Goal: Check status: Check status

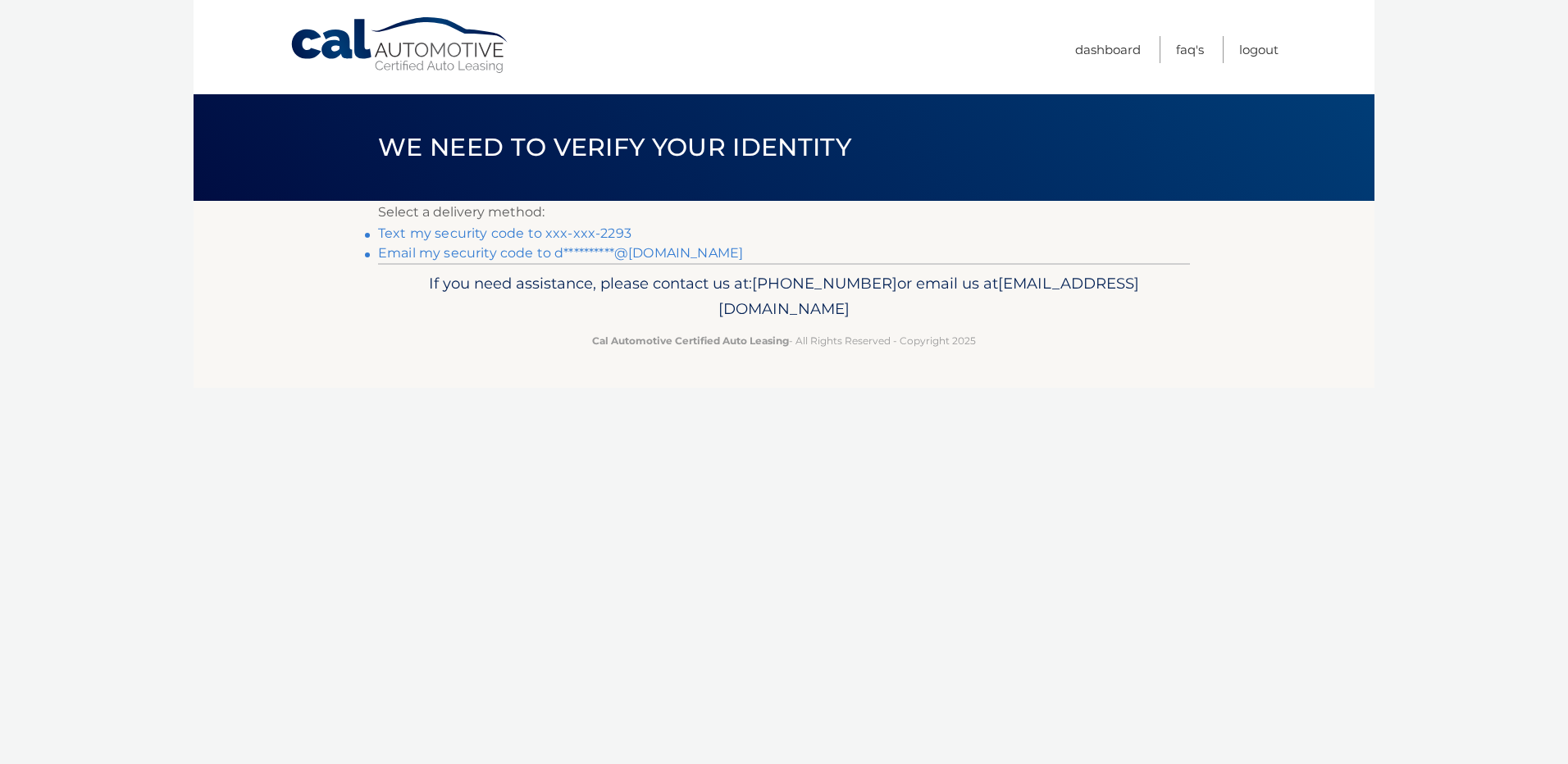
click at [566, 231] on link "Text my security code to xxx-xxx-2293" at bounding box center [504, 234] width 253 height 16
click at [476, 234] on link "Text my security code to xxx-xxx-2293" at bounding box center [504, 234] width 253 height 16
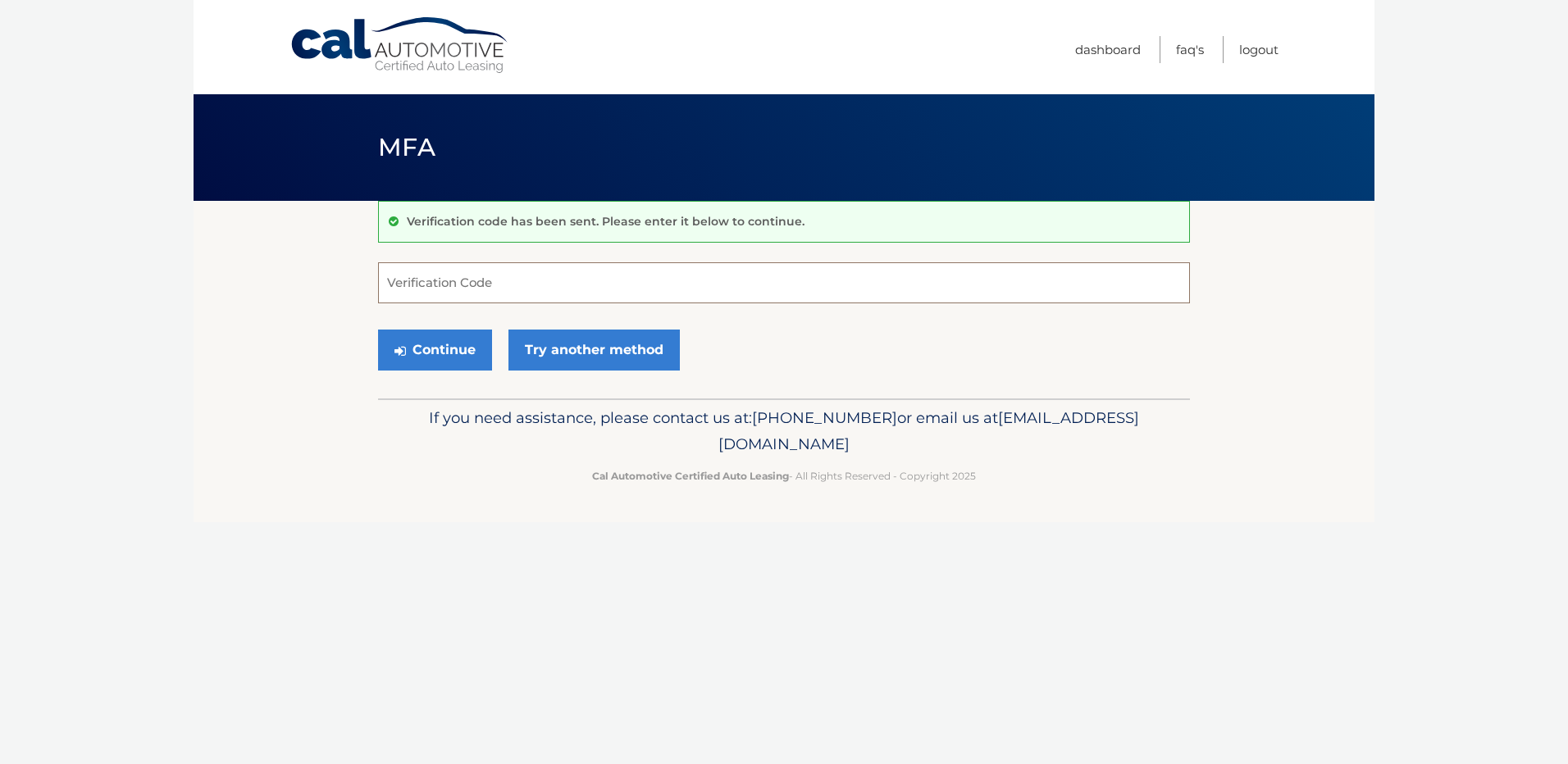
click at [522, 278] on input "Verification Code" at bounding box center [784, 283] width 812 height 41
type input "787117"
click at [378, 330] on button "Continue" at bounding box center [435, 350] width 114 height 41
click at [457, 344] on button "Continue" at bounding box center [435, 350] width 114 height 41
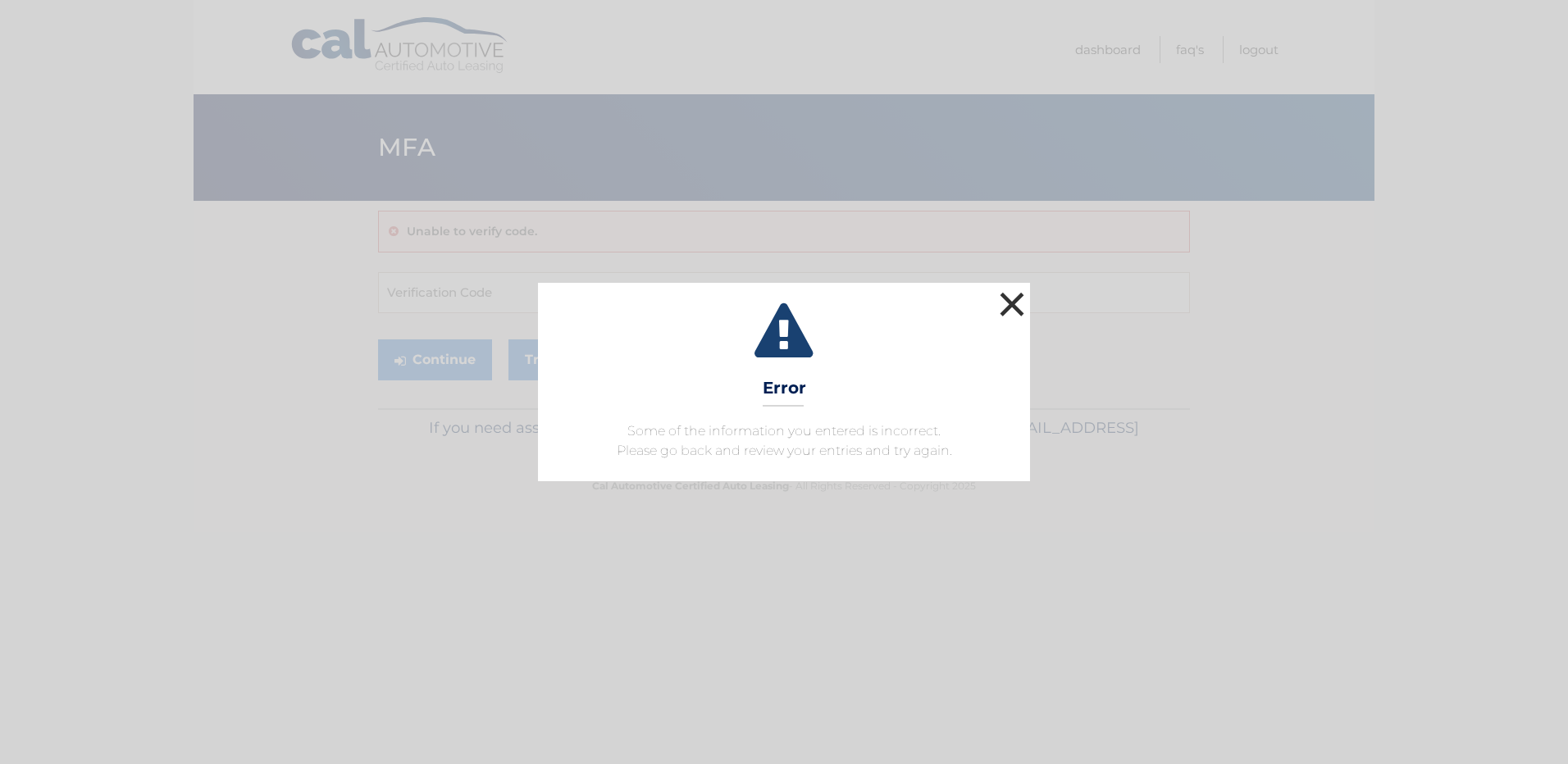
click at [1014, 288] on button "×" at bounding box center [1011, 304] width 33 height 33
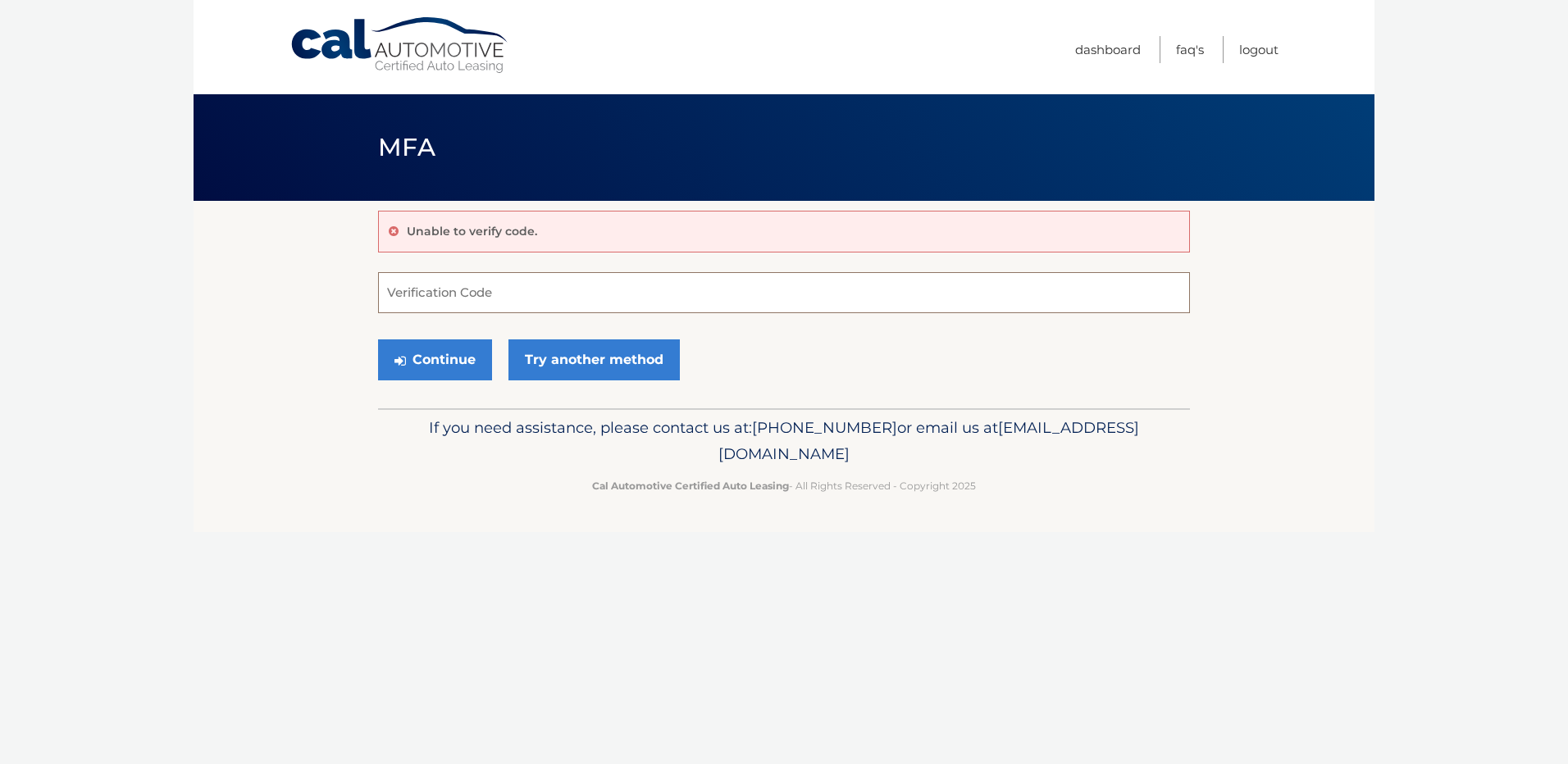
click at [442, 300] on input "Verification Code" at bounding box center [784, 293] width 812 height 41
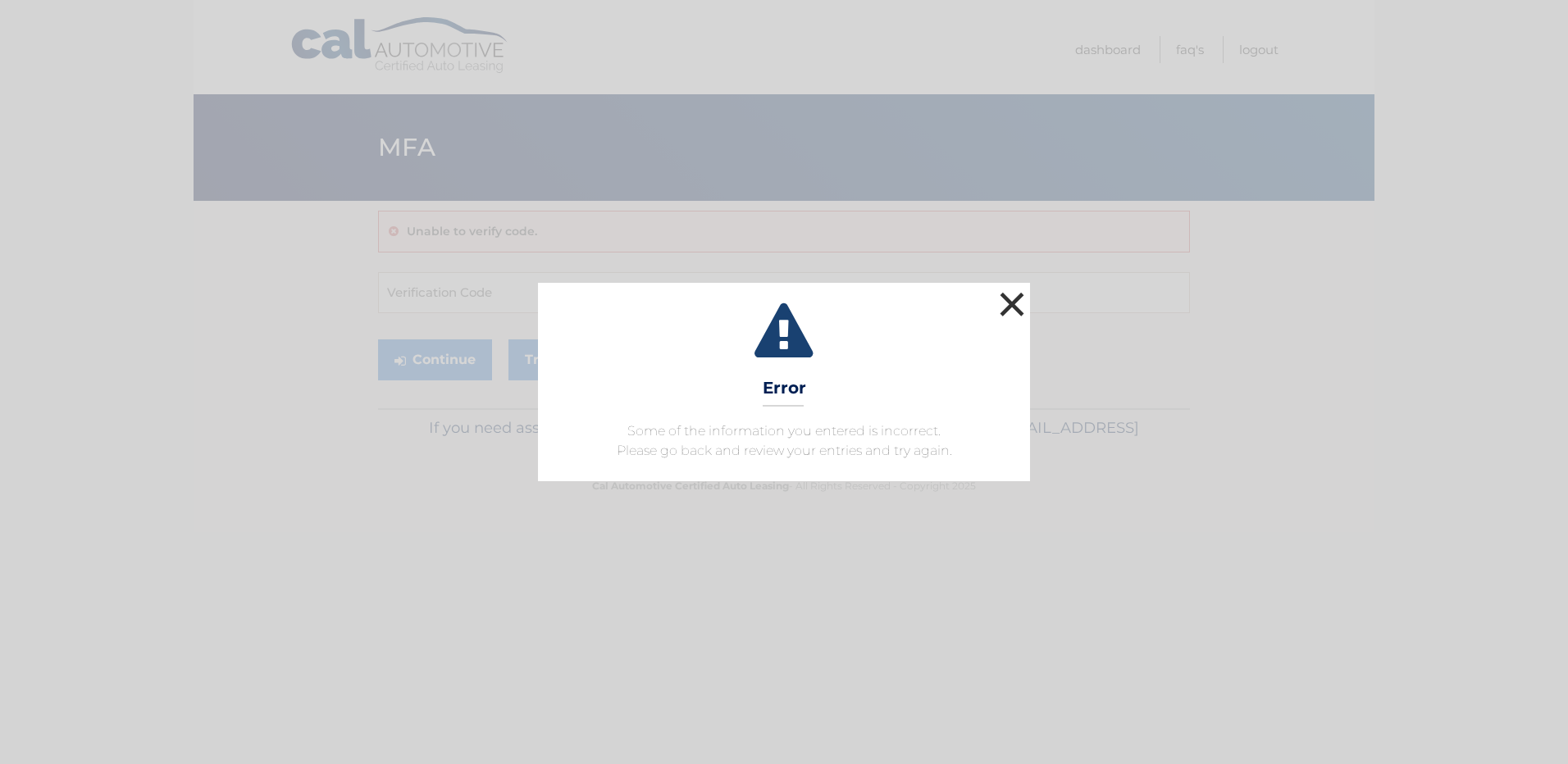
click at [1024, 293] on button "×" at bounding box center [1011, 304] width 33 height 33
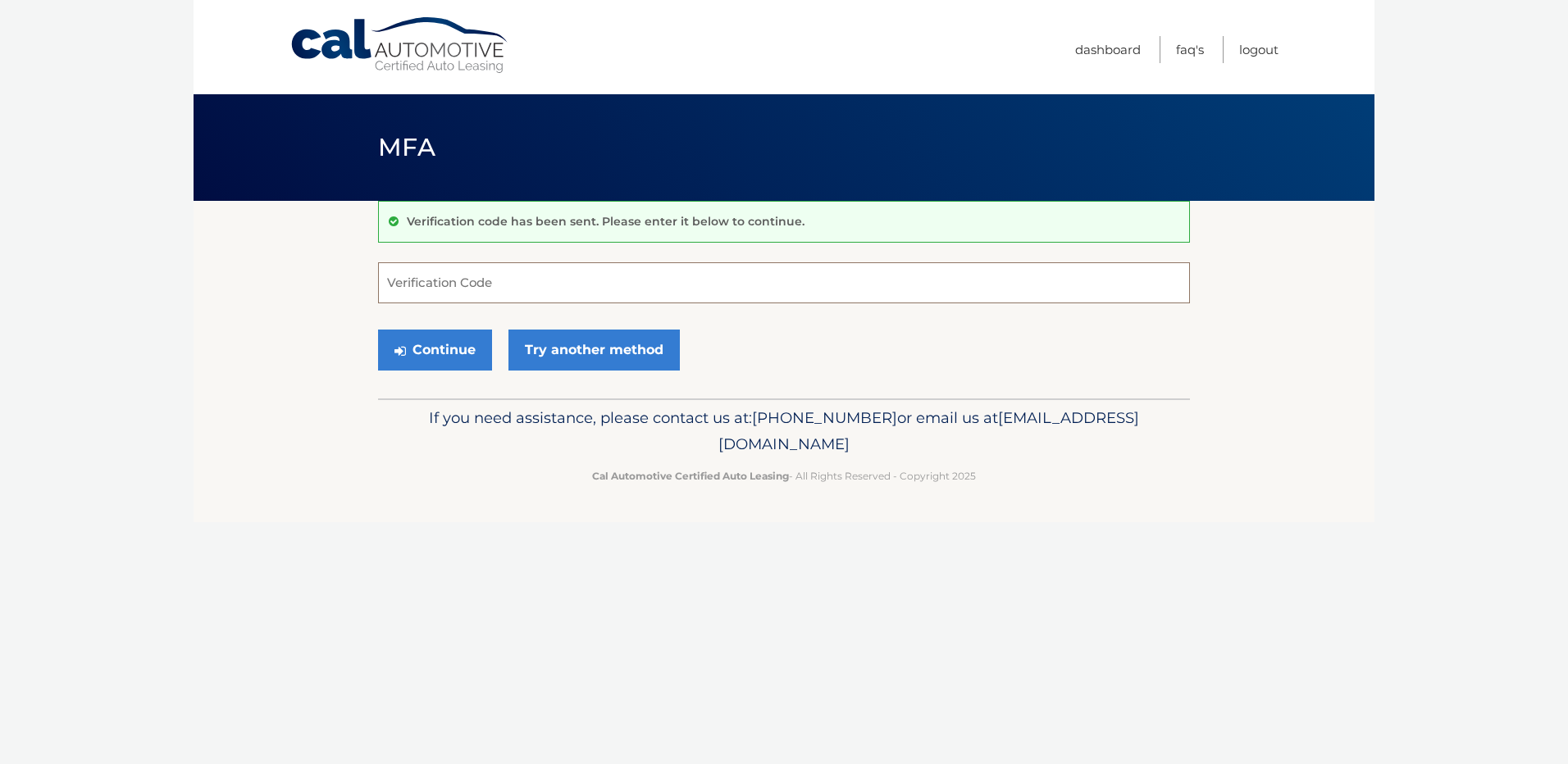
click at [458, 276] on input "Verification Code" at bounding box center [784, 283] width 812 height 41
type input "787117"
click at [452, 342] on button "Continue" at bounding box center [435, 350] width 114 height 41
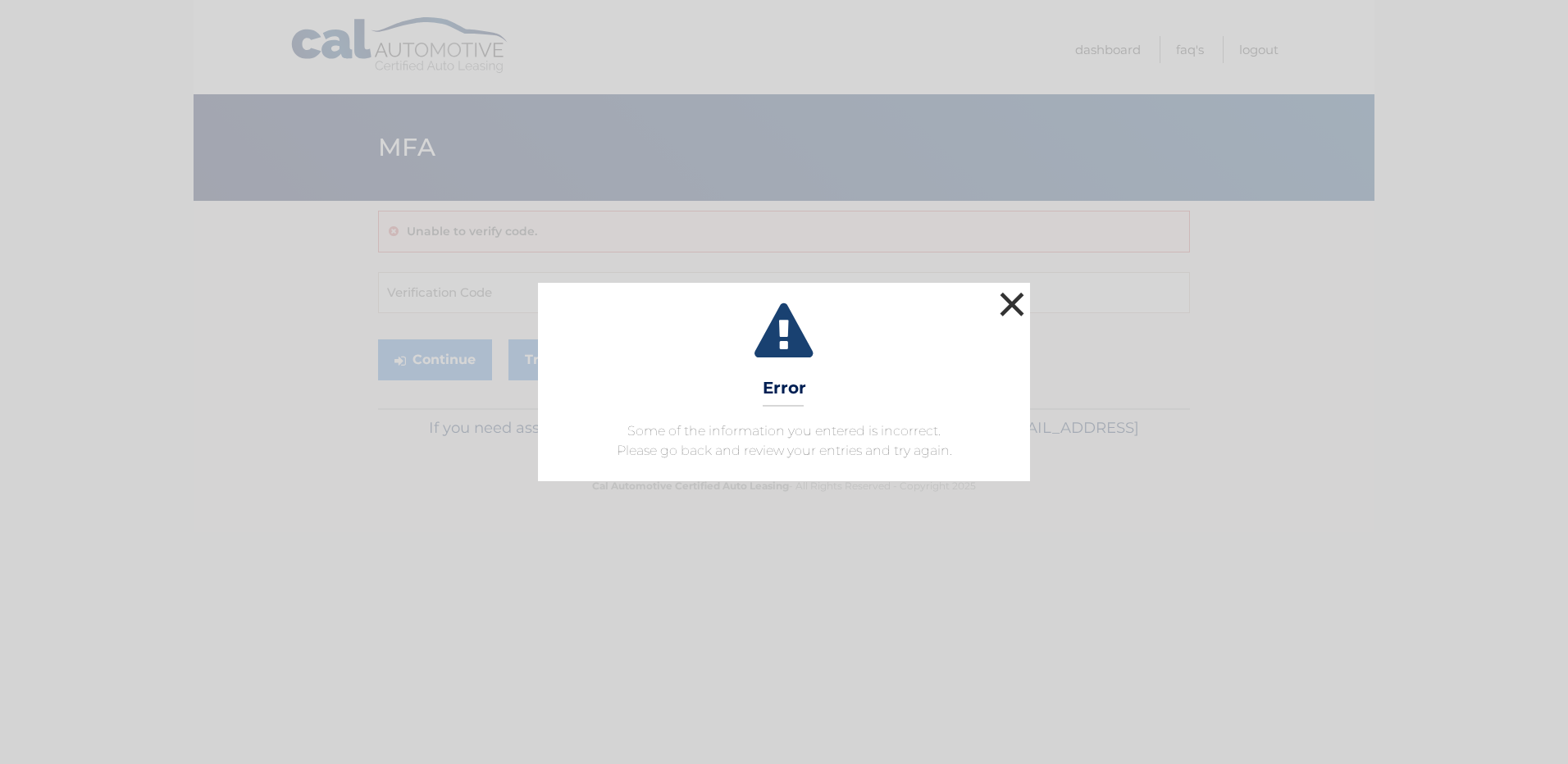
click at [1022, 288] on button "×" at bounding box center [1011, 304] width 33 height 33
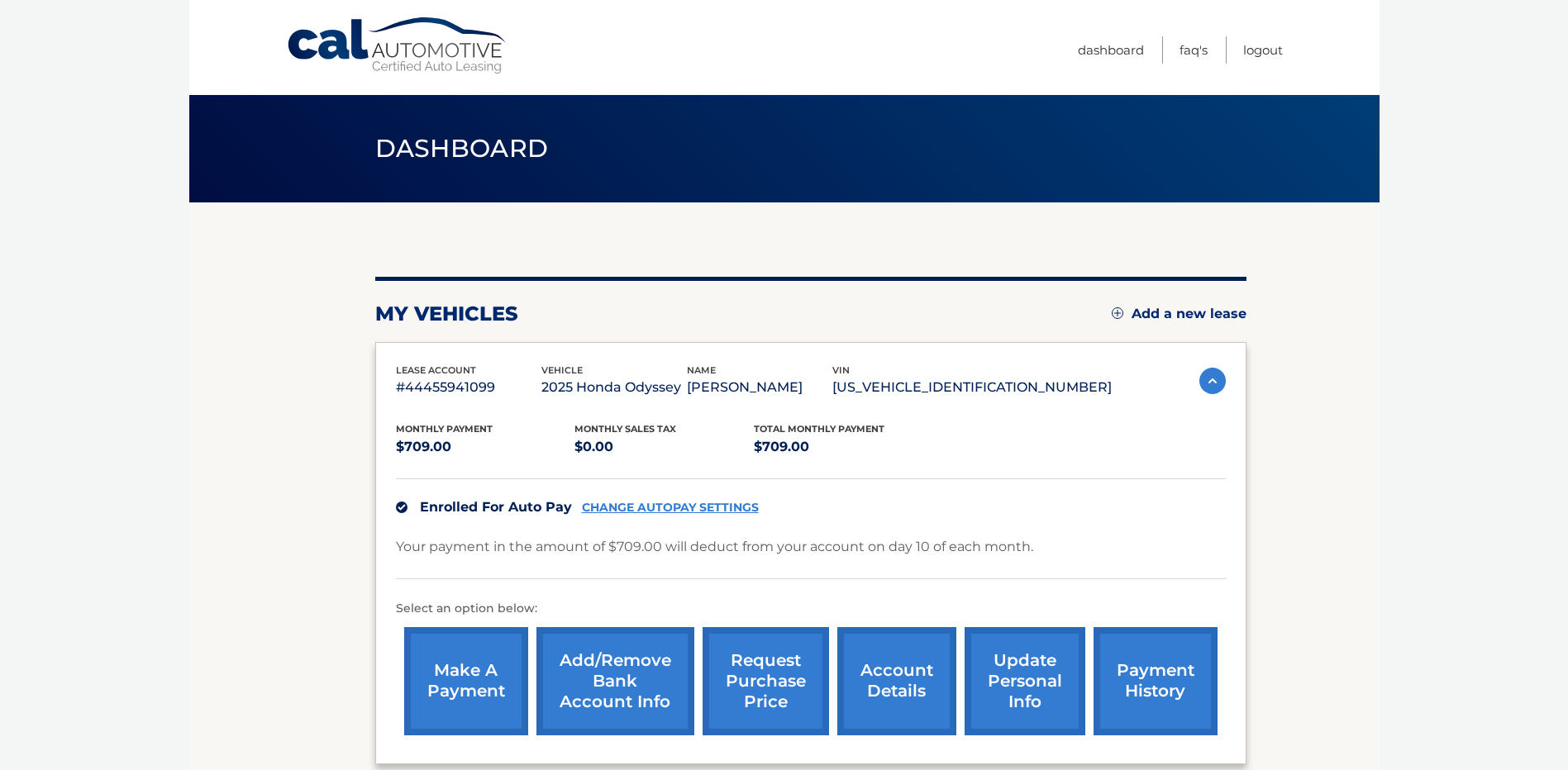
click at [1157, 704] on link "payment history" at bounding box center [1156, 681] width 124 height 108
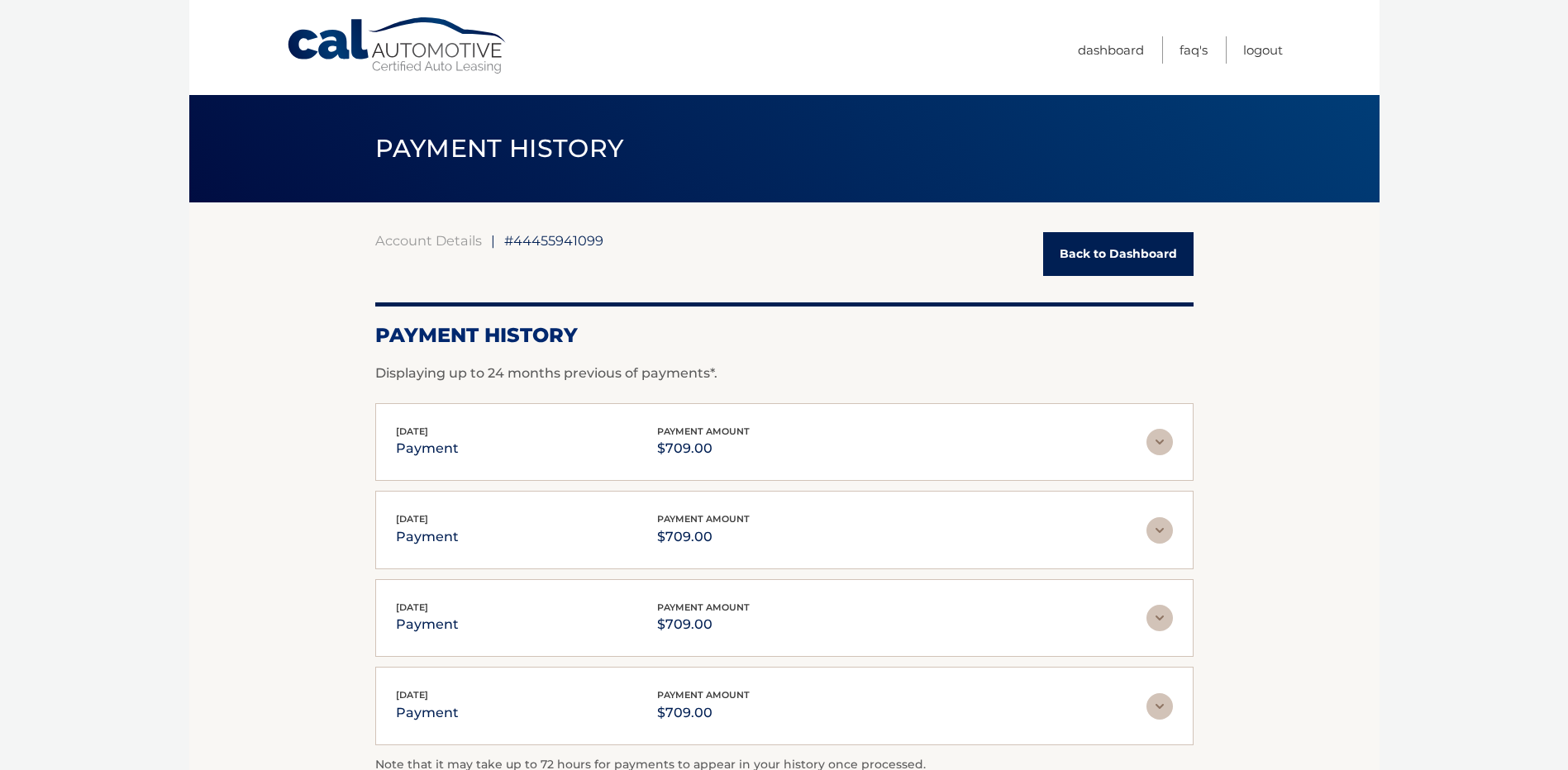
click at [693, 428] on span "payment amount" at bounding box center [704, 431] width 92 height 12
